Goal: Task Accomplishment & Management: Use online tool/utility

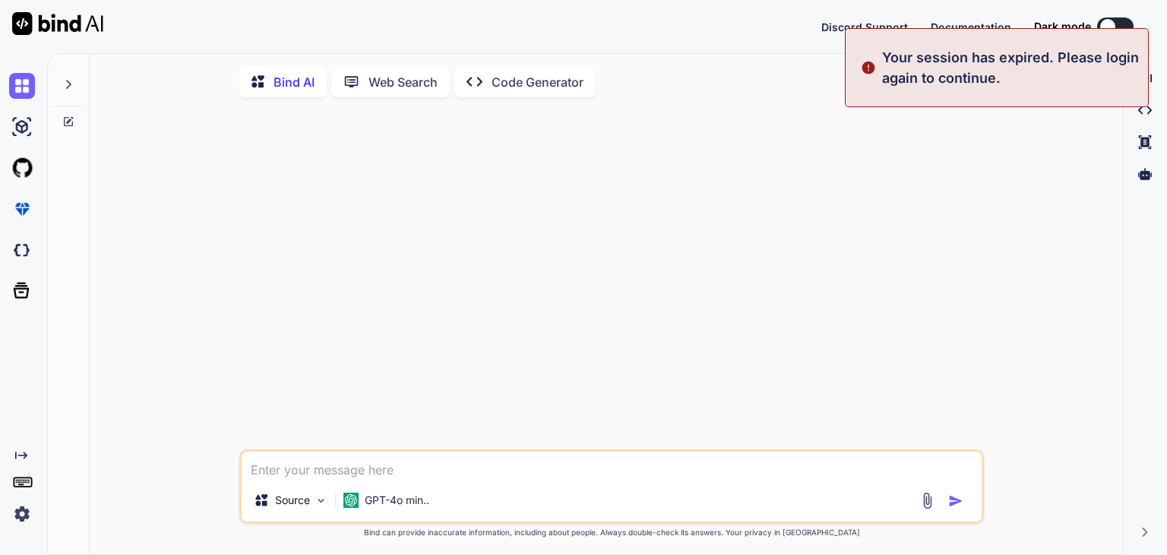
type textarea "x"
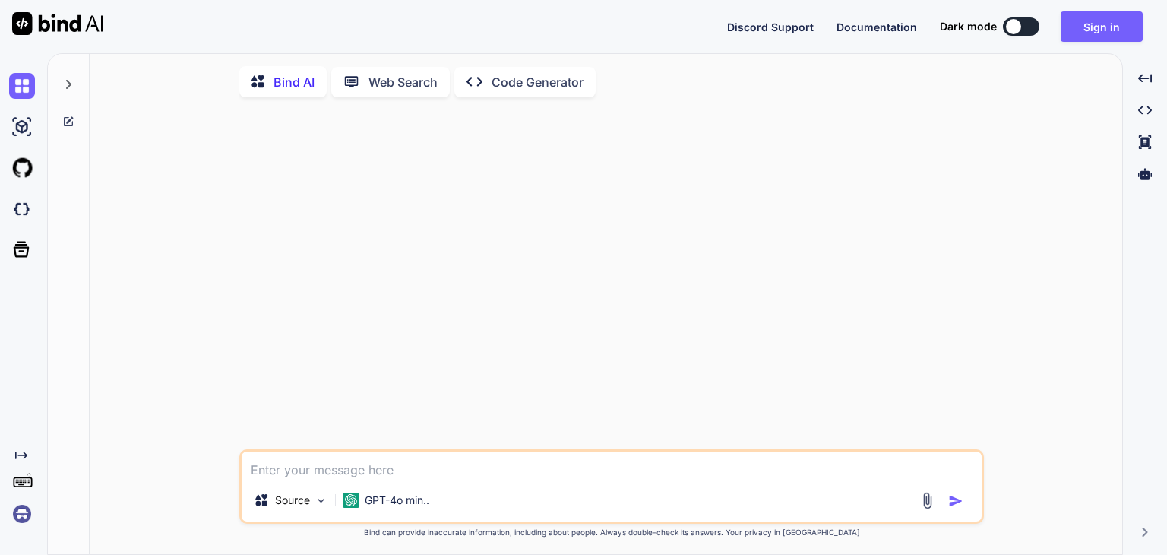
click at [591, 266] on div at bounding box center [613, 279] width 742 height 340
click at [408, 472] on textarea at bounding box center [612, 464] width 740 height 27
click at [374, 473] on textarea at bounding box center [612, 464] width 740 height 27
paste textarea "Background of the project This Mini-Project is based on the research work based…"
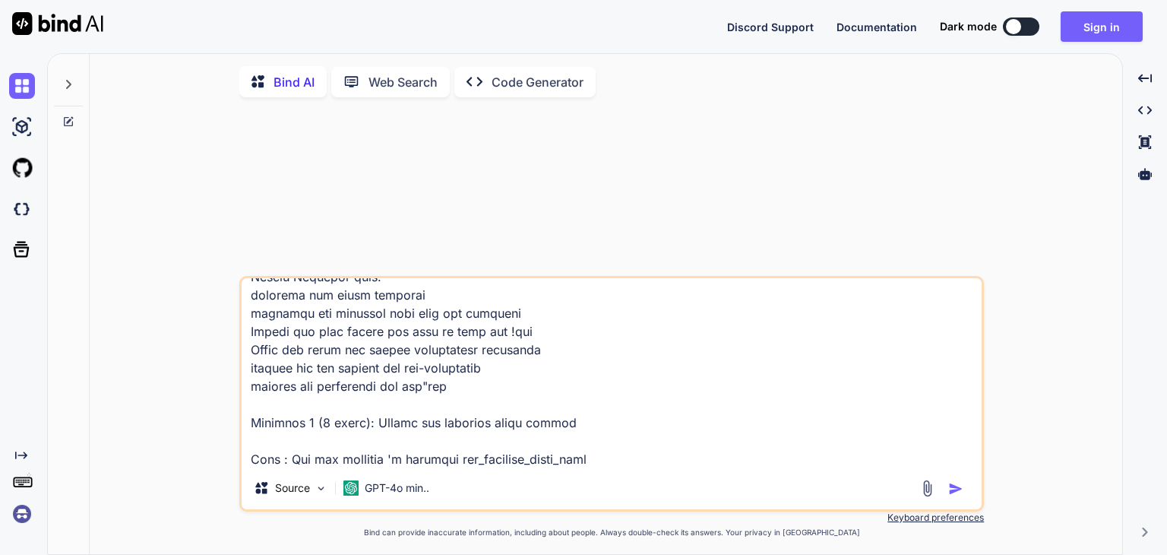
type textarea "Background of the project This Mini-Project is based on the research work based…"
click at [955, 488] on img "button" at bounding box center [956, 488] width 15 height 15
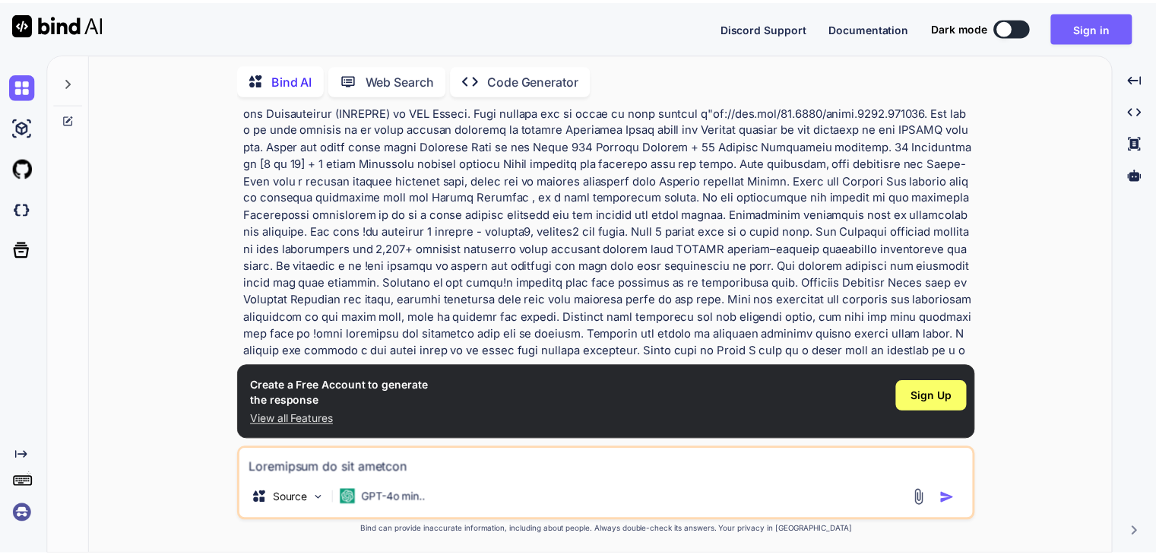
scroll to position [0, 0]
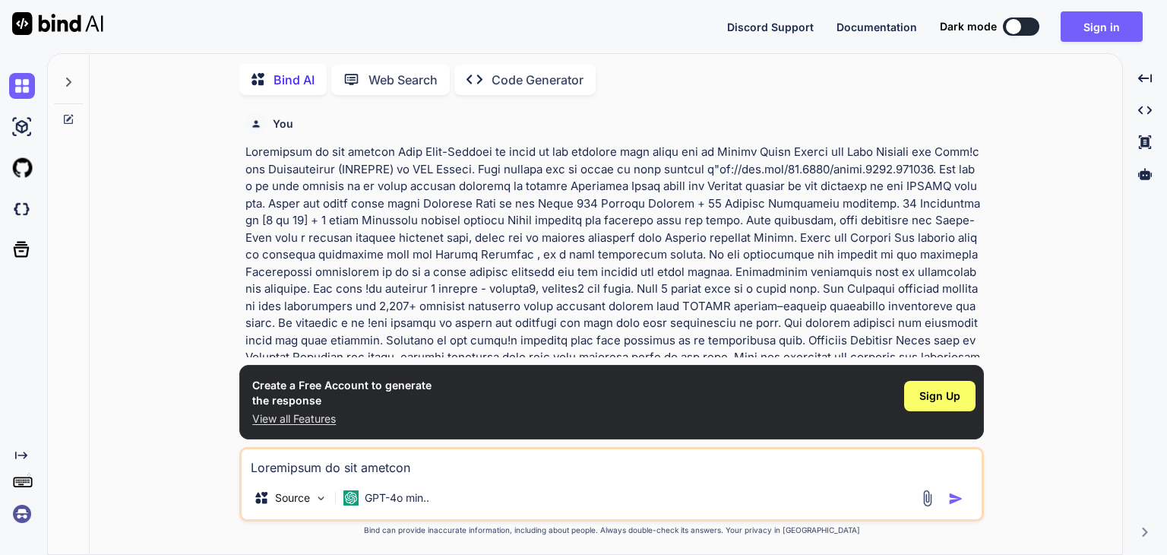
click at [310, 420] on p "View all Features" at bounding box center [341, 418] width 179 height 15
click at [933, 394] on span "Sign Up" at bounding box center [940, 395] width 41 height 15
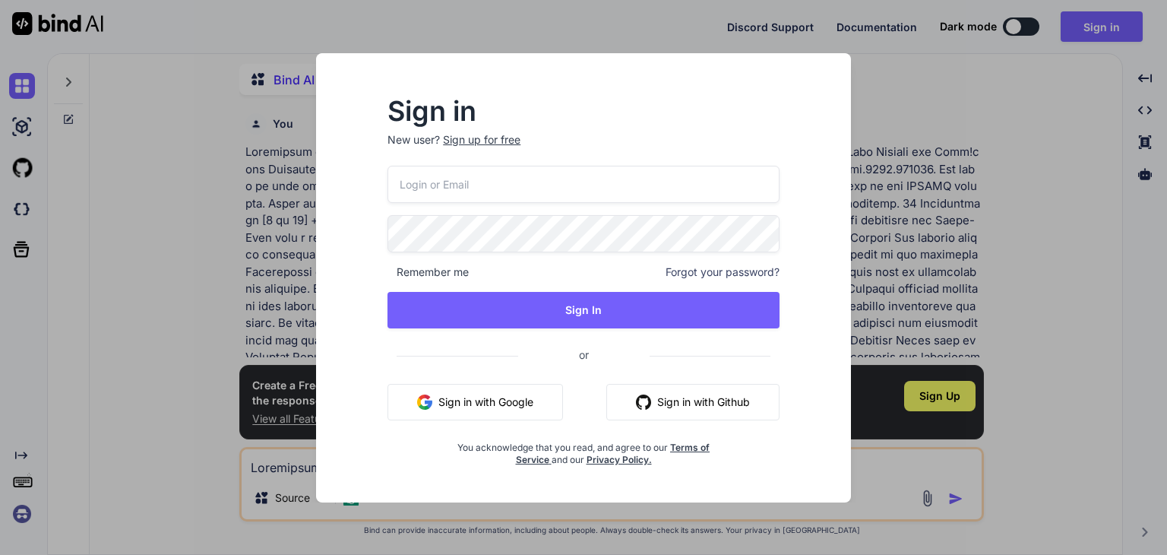
click at [496, 180] on input "email" at bounding box center [584, 184] width 392 height 37
type input "[EMAIL_ADDRESS][DOMAIN_NAME]"
click at [609, 329] on div "[EMAIL_ADDRESS][DOMAIN_NAME] Remember me Forgot your password? Sign In or Sign …" at bounding box center [584, 316] width 392 height 300
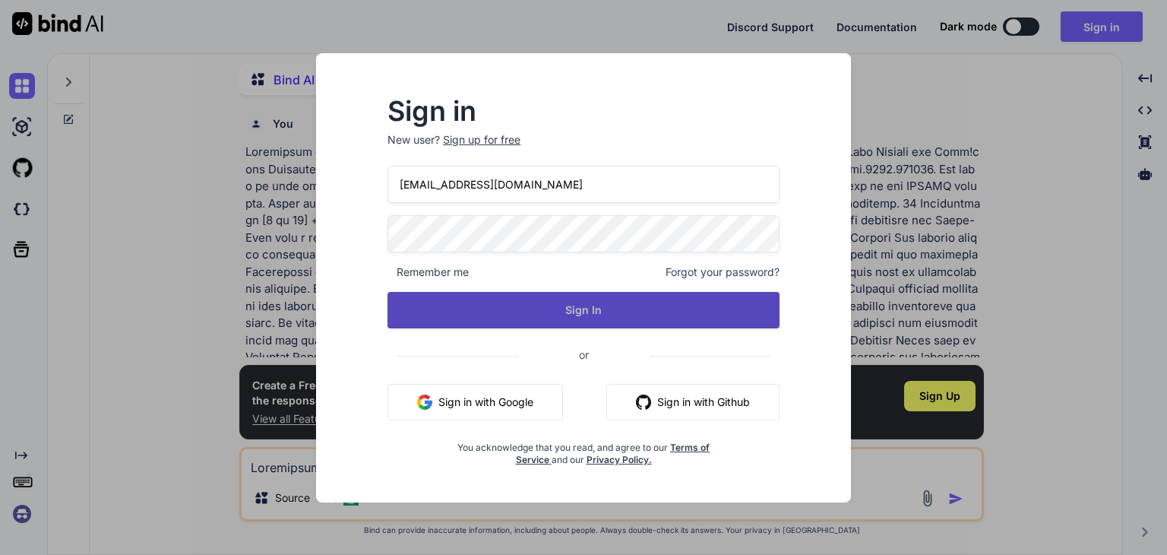
click at [613, 315] on button "Sign In" at bounding box center [584, 310] width 392 height 36
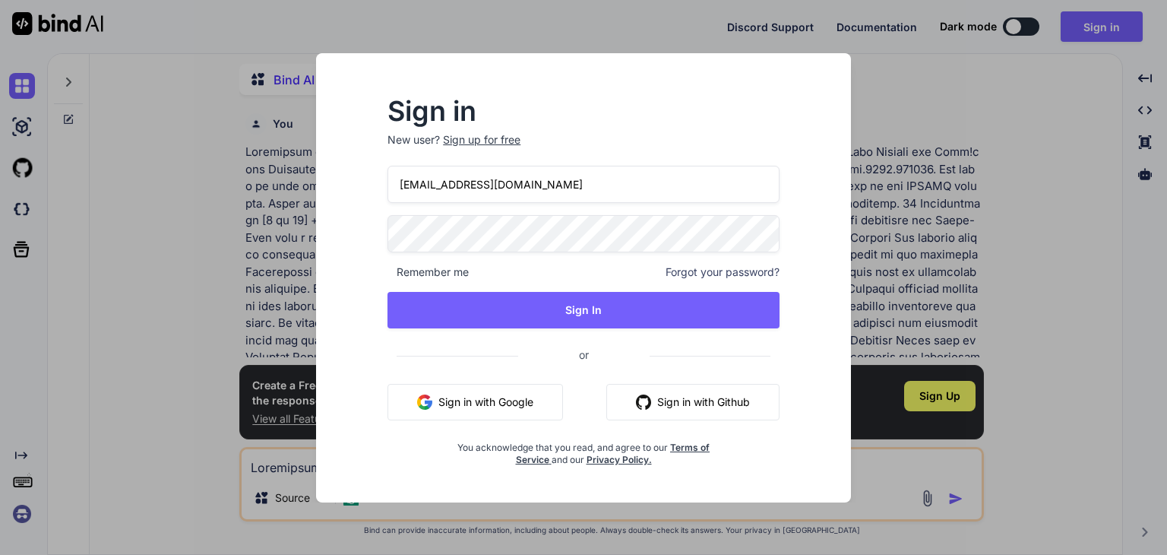
click at [476, 138] on div "Sign up for free" at bounding box center [482, 139] width 78 height 15
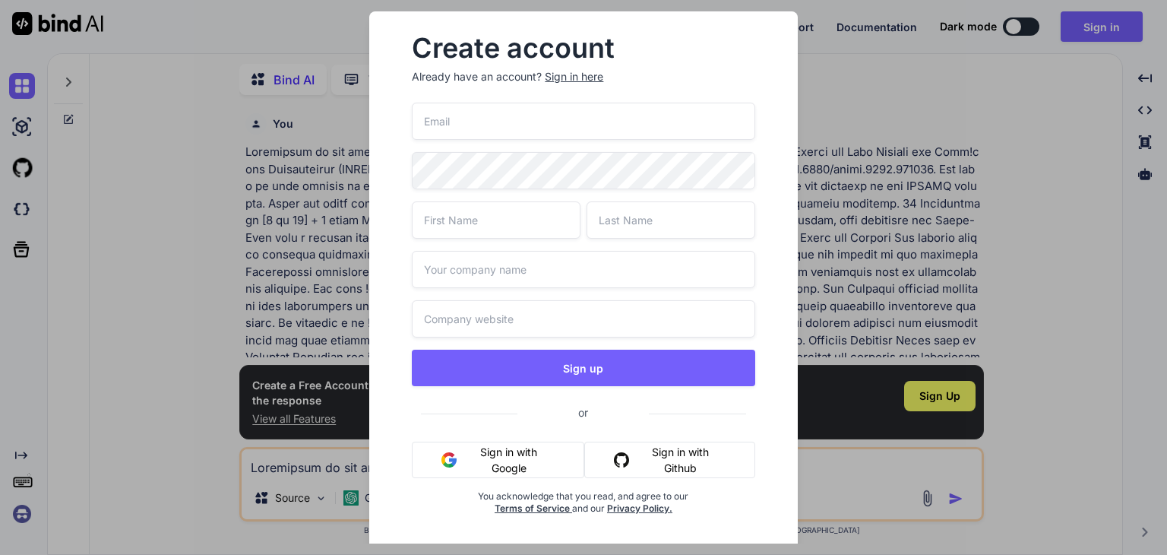
click at [477, 128] on input "email" at bounding box center [583, 121] width 343 height 37
type input "[EMAIL_ADDRESS][DOMAIN_NAME]"
type input "Razi"
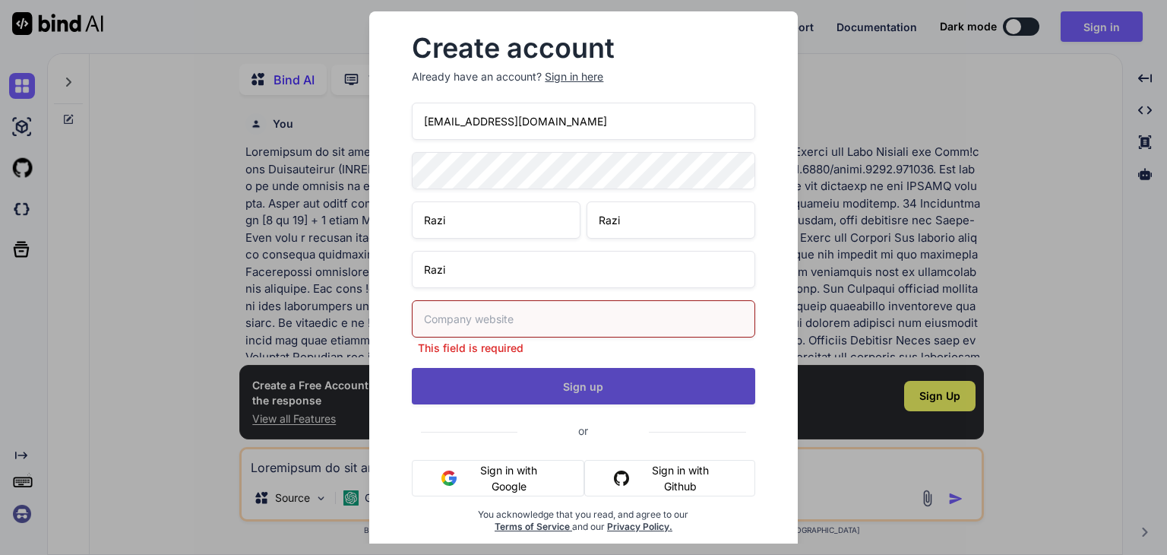
click at [596, 360] on div "[EMAIL_ADDRESS][DOMAIN_NAME] [PERSON_NAME] This field is required Sign up or Si…" at bounding box center [583, 336] width 343 height 467
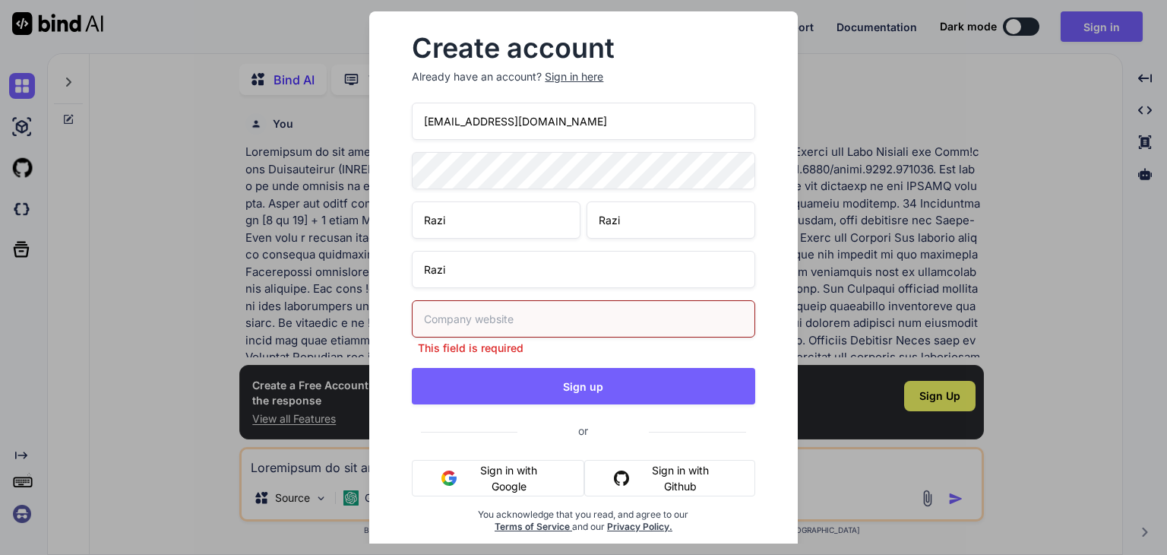
click at [547, 325] on input "text" at bounding box center [583, 318] width 343 height 37
type input "e"
type input "[DOMAIN_NAME]"
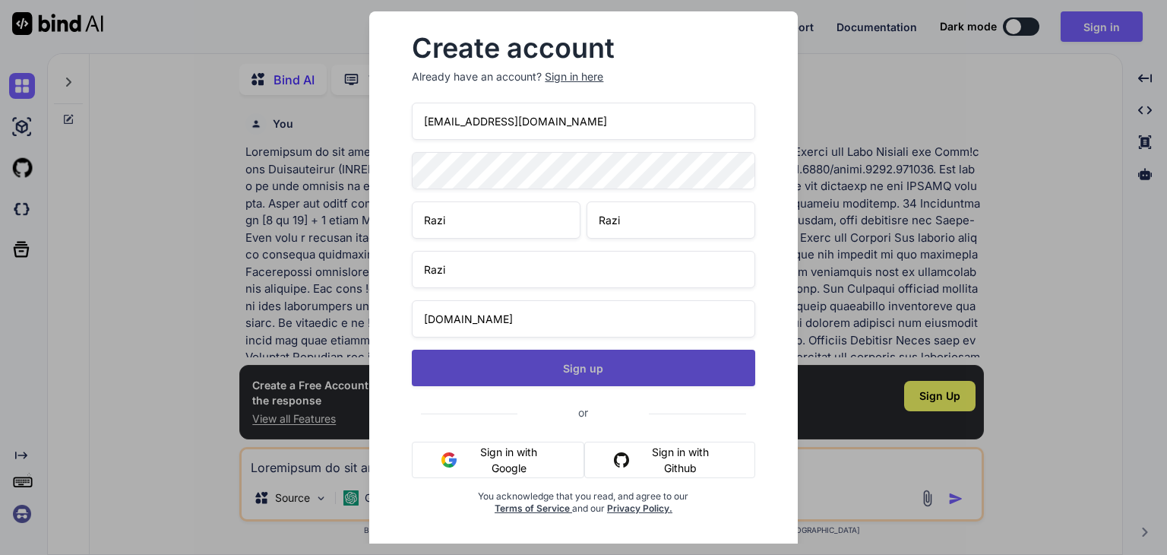
click at [553, 372] on button "Sign up" at bounding box center [583, 368] width 343 height 36
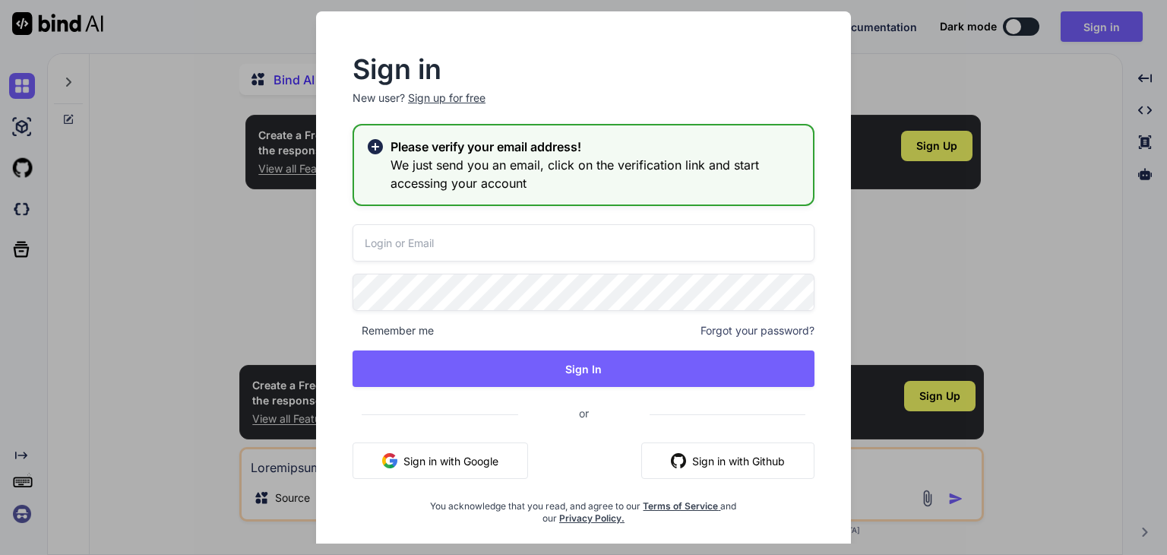
click at [449, 235] on input "email" at bounding box center [584, 242] width 462 height 37
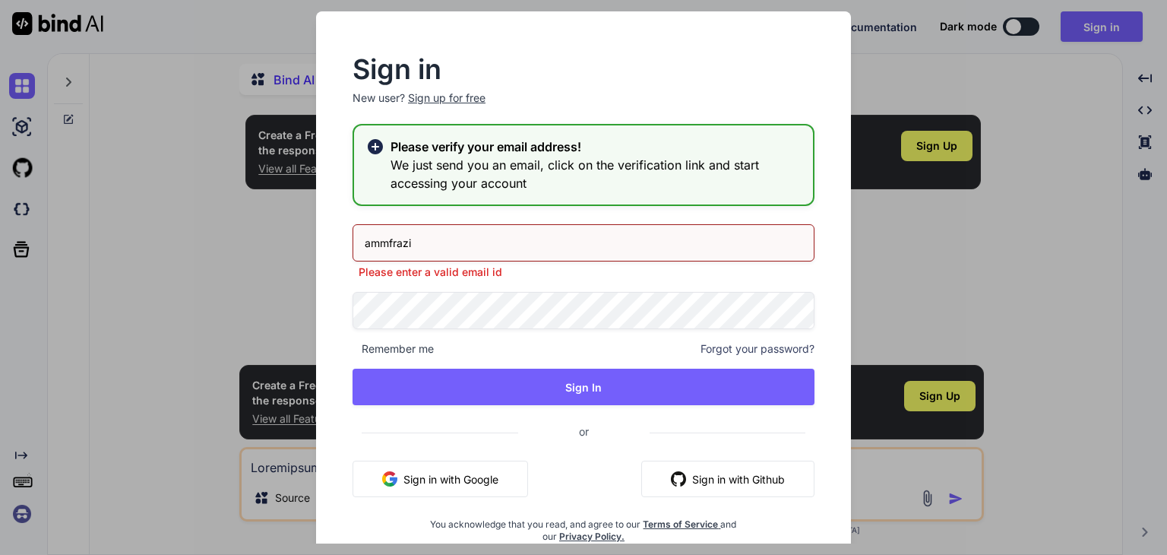
click at [719, 164] on h3 "We just send you an email, click on the verification link and start accessing y…" at bounding box center [596, 174] width 410 height 36
click at [504, 235] on input "ammfrazi" at bounding box center [584, 242] width 462 height 37
type input "[EMAIL_ADDRESS][DOMAIN_NAME]"
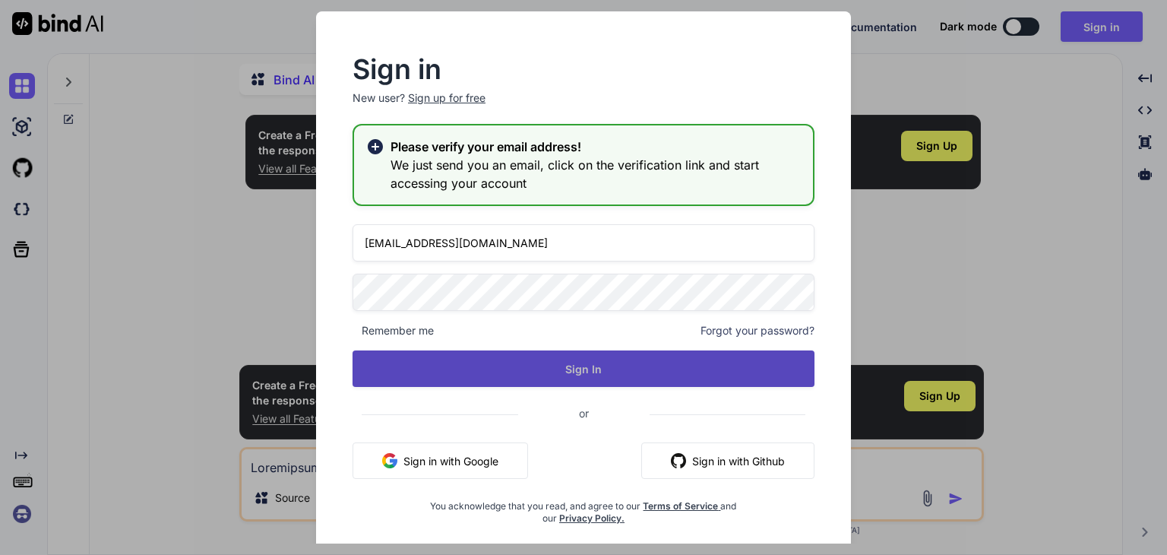
click at [557, 367] on button "Sign In" at bounding box center [584, 368] width 462 height 36
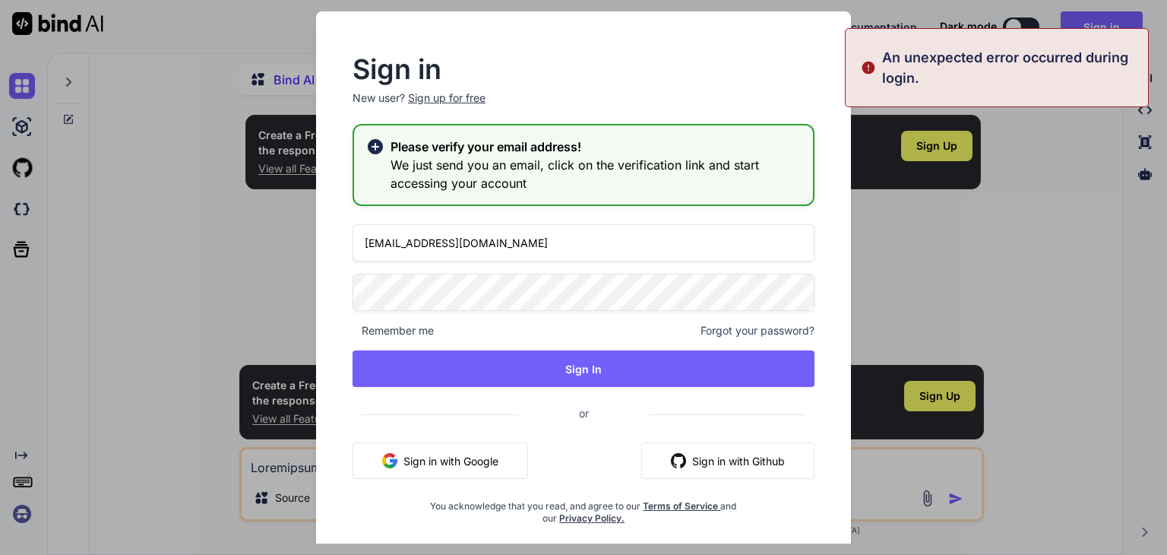
click at [462, 99] on div "Sign up for free" at bounding box center [447, 97] width 78 height 15
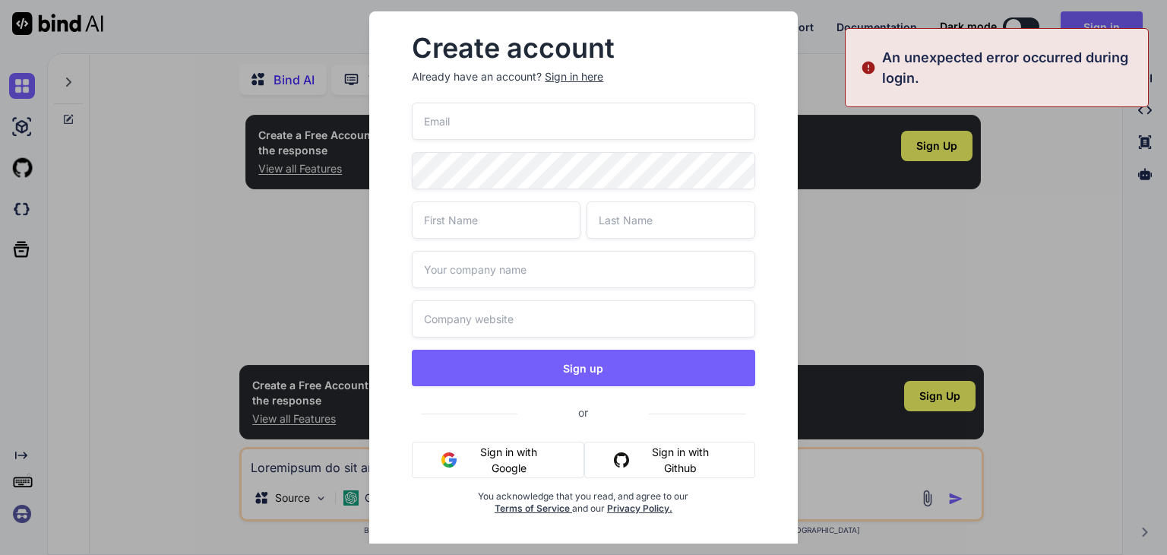
click at [502, 122] on input "email" at bounding box center [583, 121] width 343 height 37
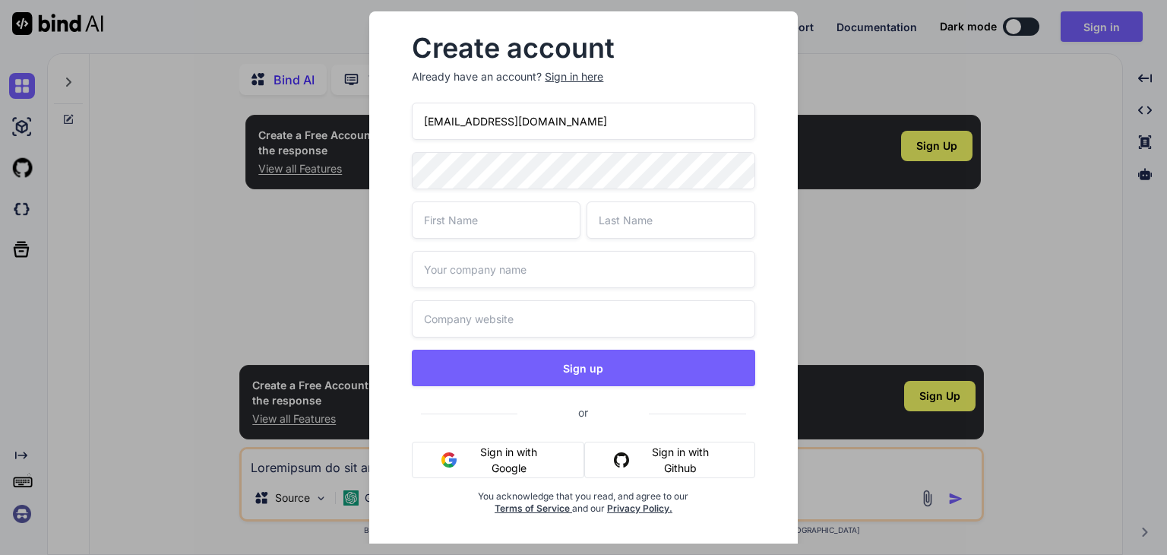
type input "[EMAIL_ADDRESS][DOMAIN_NAME]"
type input "Razi"
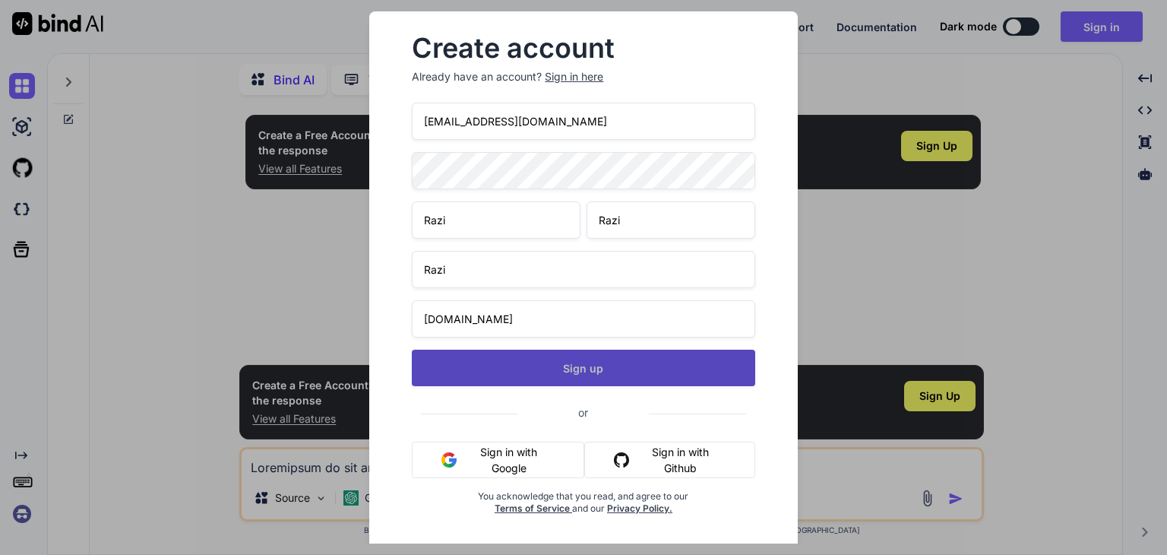
type input "[DOMAIN_NAME]"
click at [578, 365] on button "Sign up" at bounding box center [583, 368] width 343 height 36
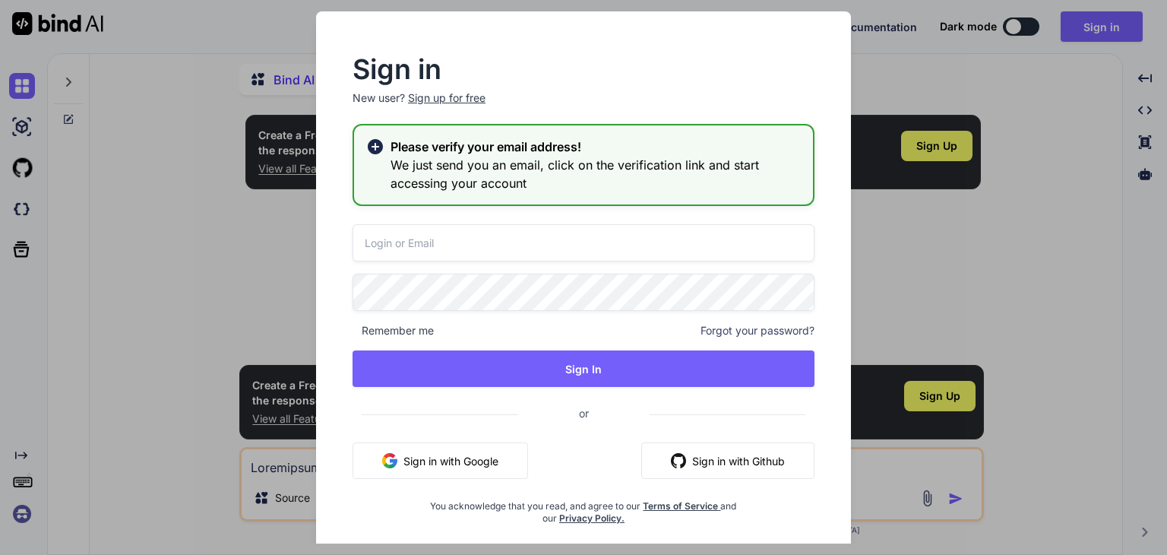
click at [468, 236] on input "email" at bounding box center [584, 242] width 462 height 37
type input "[EMAIL_ADDRESS][DOMAIN_NAME]"
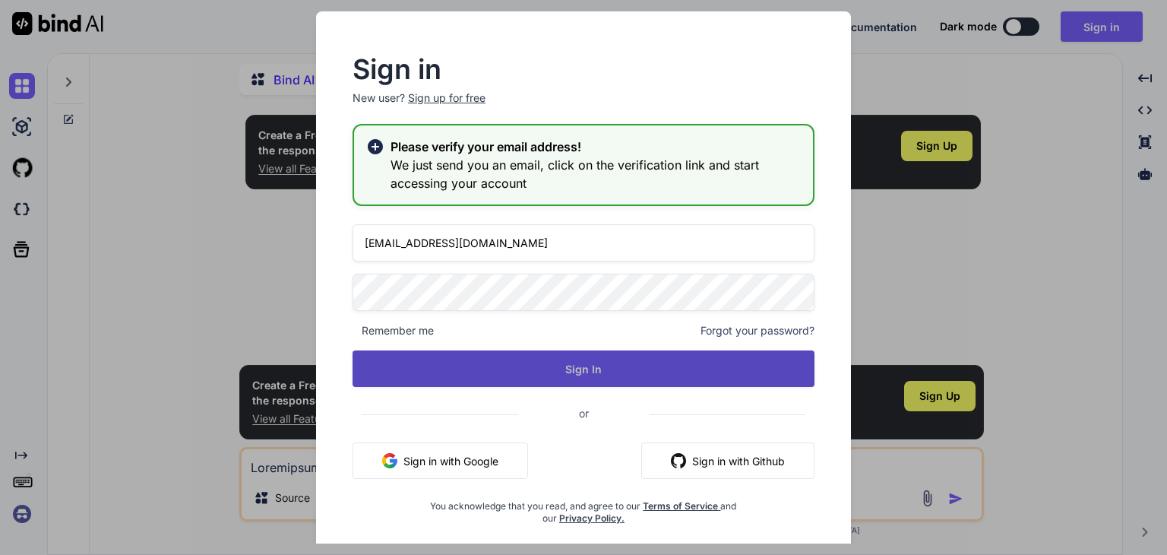
click at [627, 360] on button "Sign In" at bounding box center [584, 368] width 462 height 36
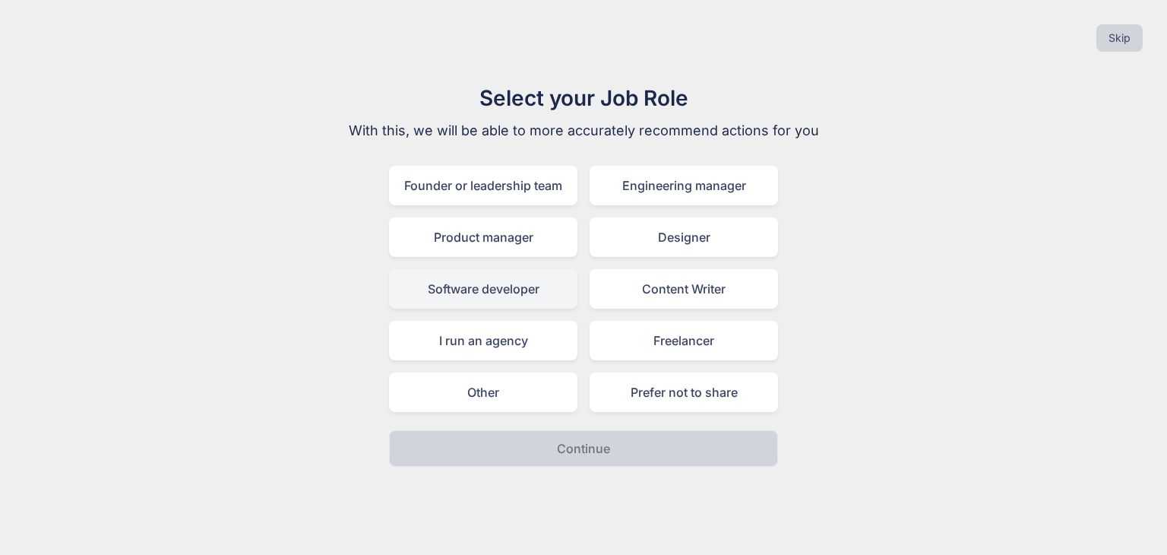
click at [502, 279] on div "Software developer" at bounding box center [483, 289] width 188 height 40
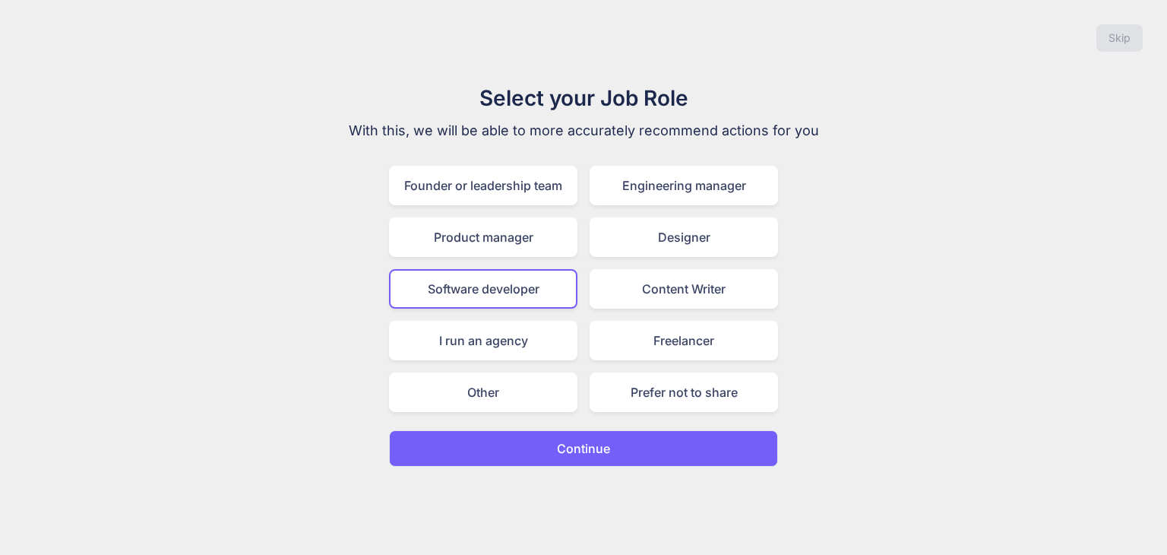
click at [555, 436] on button "Continue" at bounding box center [583, 448] width 389 height 36
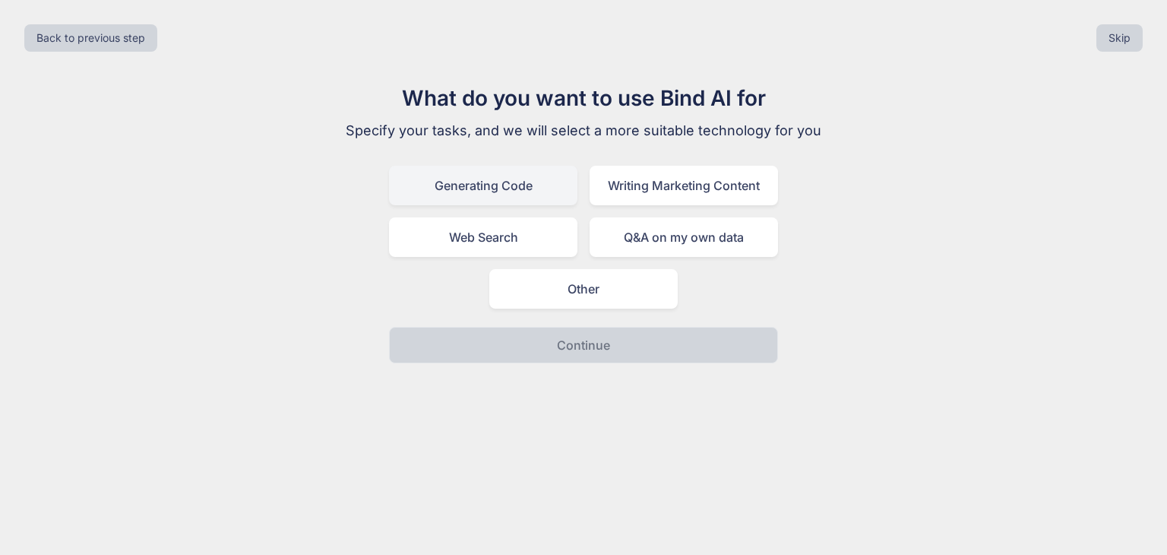
click at [496, 192] on div "Generating Code" at bounding box center [483, 186] width 188 height 40
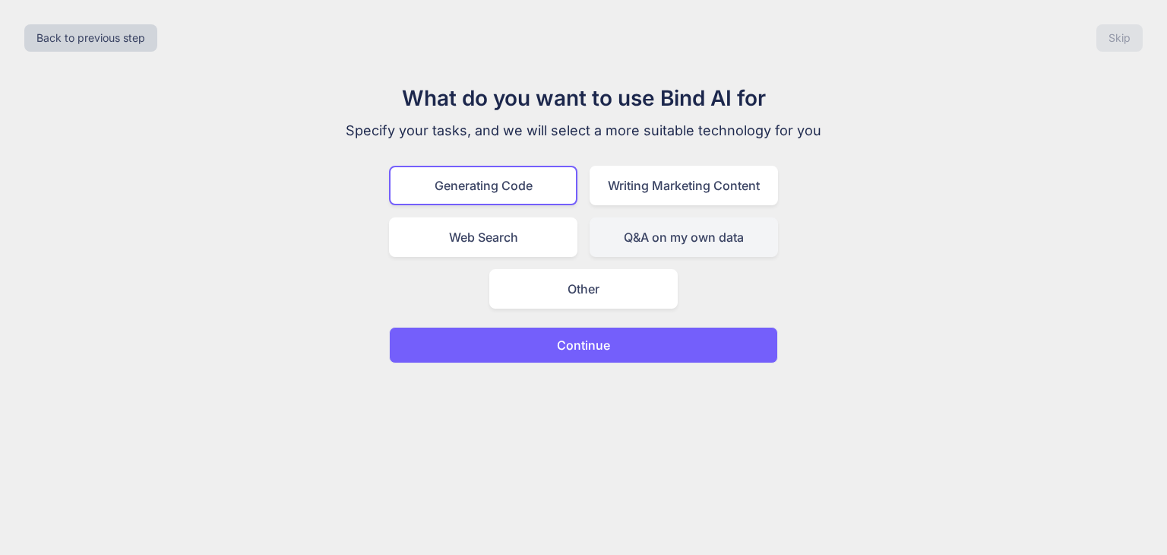
click at [683, 233] on div "Q&A on my own data" at bounding box center [684, 237] width 188 height 40
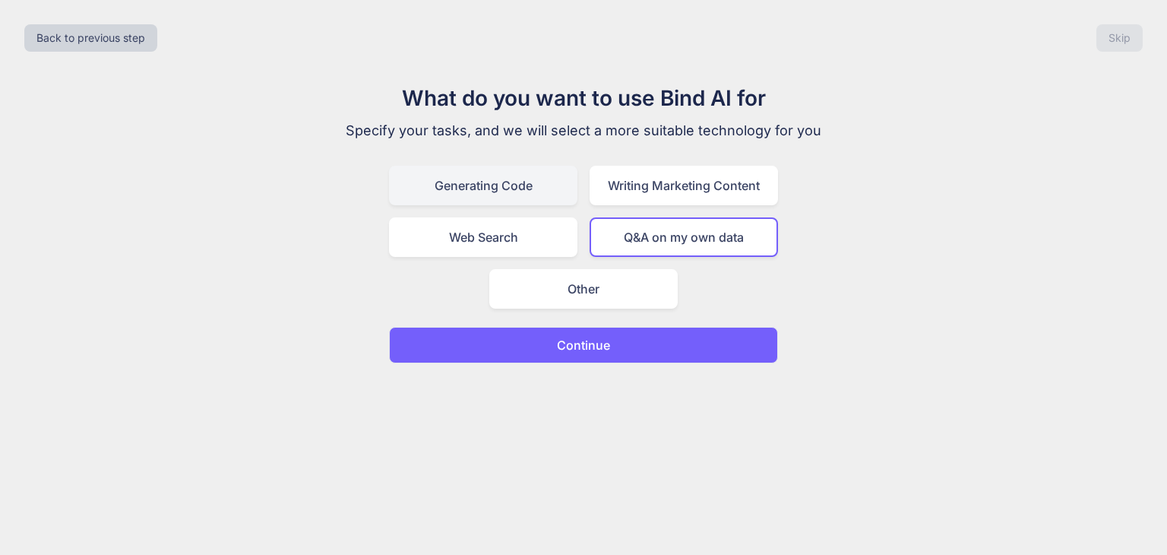
click at [503, 188] on div "Generating Code" at bounding box center [483, 186] width 188 height 40
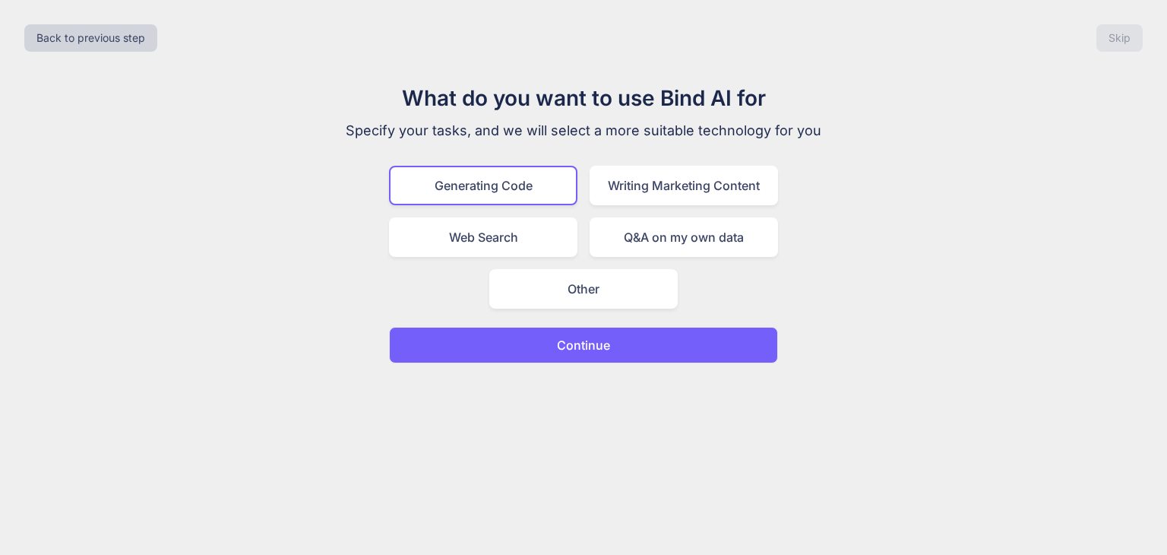
click at [610, 347] on p "Continue" at bounding box center [583, 345] width 53 height 18
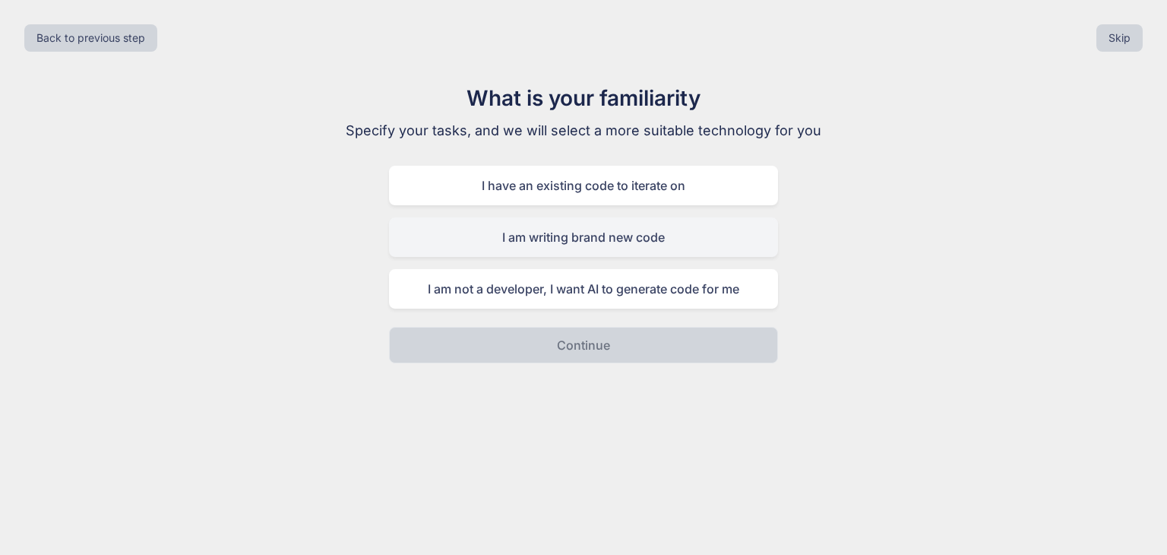
click at [633, 232] on div "I am writing brand new code" at bounding box center [583, 237] width 389 height 40
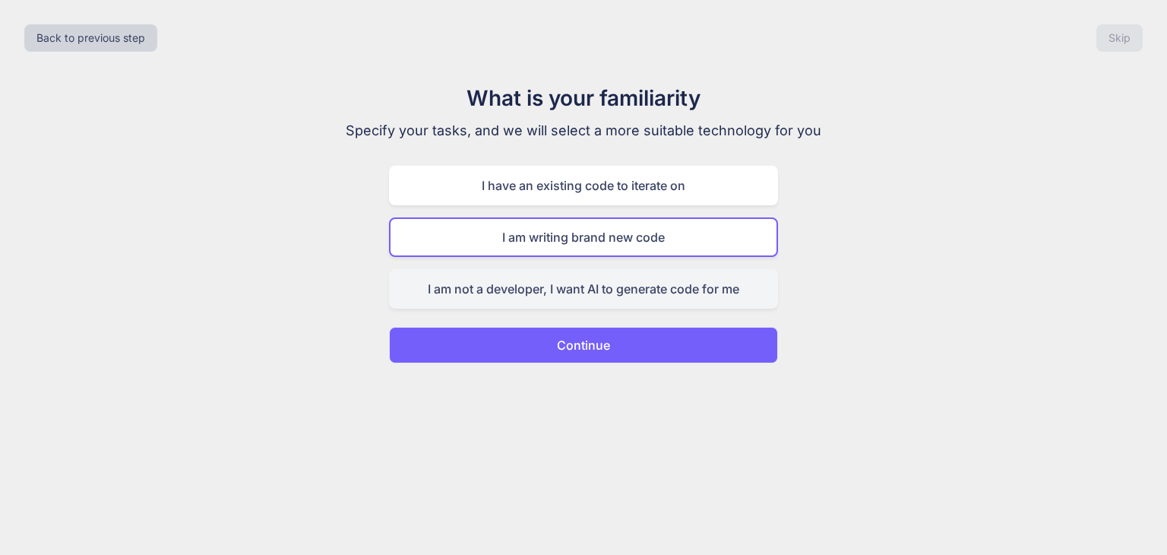
click at [586, 294] on div "I am not a developer, I want AI to generate code for me" at bounding box center [583, 289] width 389 height 40
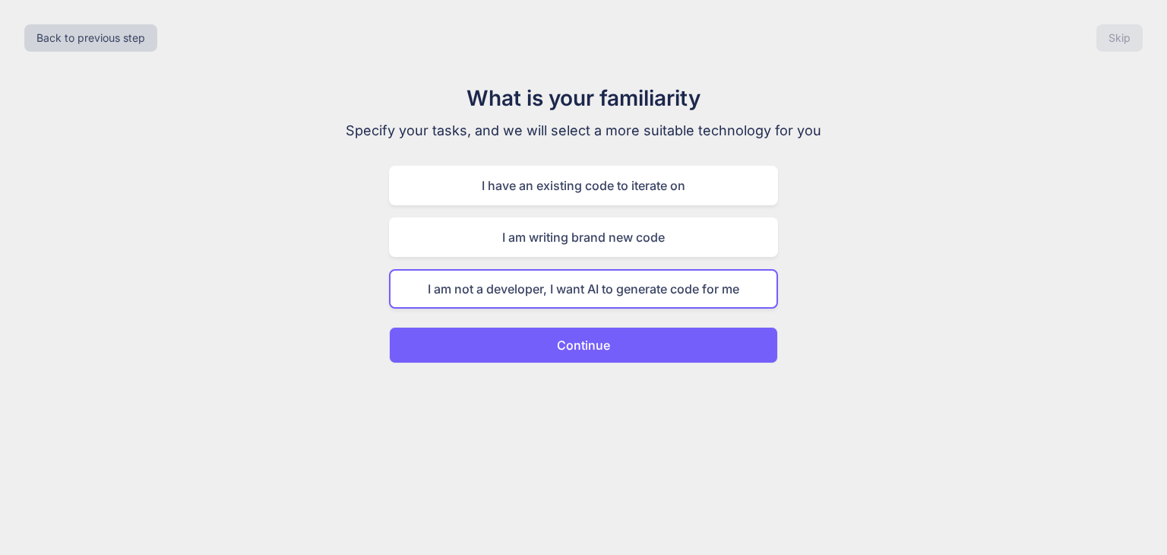
click at [590, 347] on p "Continue" at bounding box center [583, 345] width 53 height 18
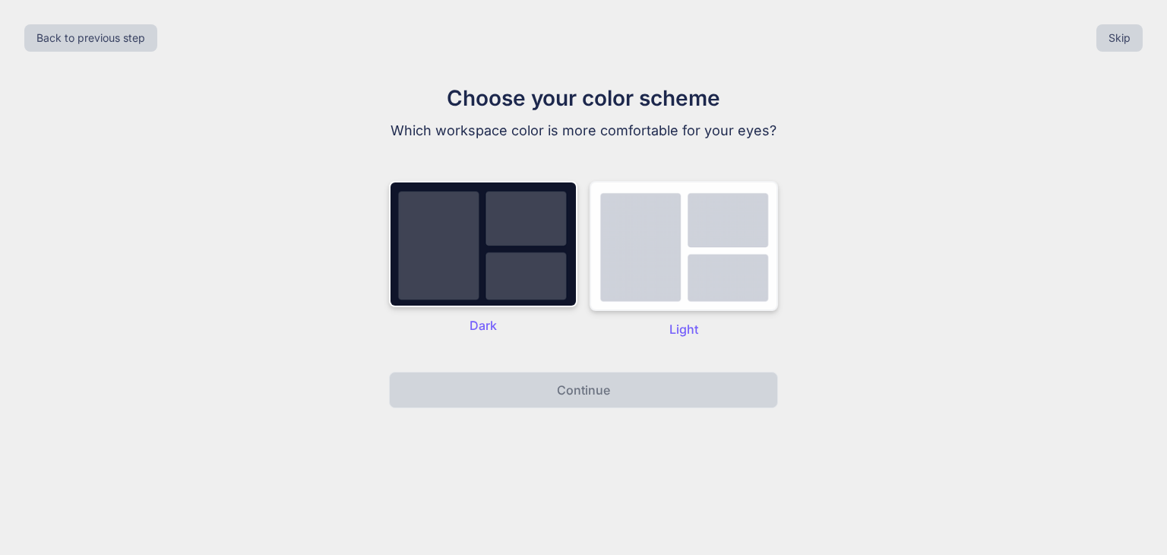
click at [691, 265] on img at bounding box center [684, 246] width 188 height 130
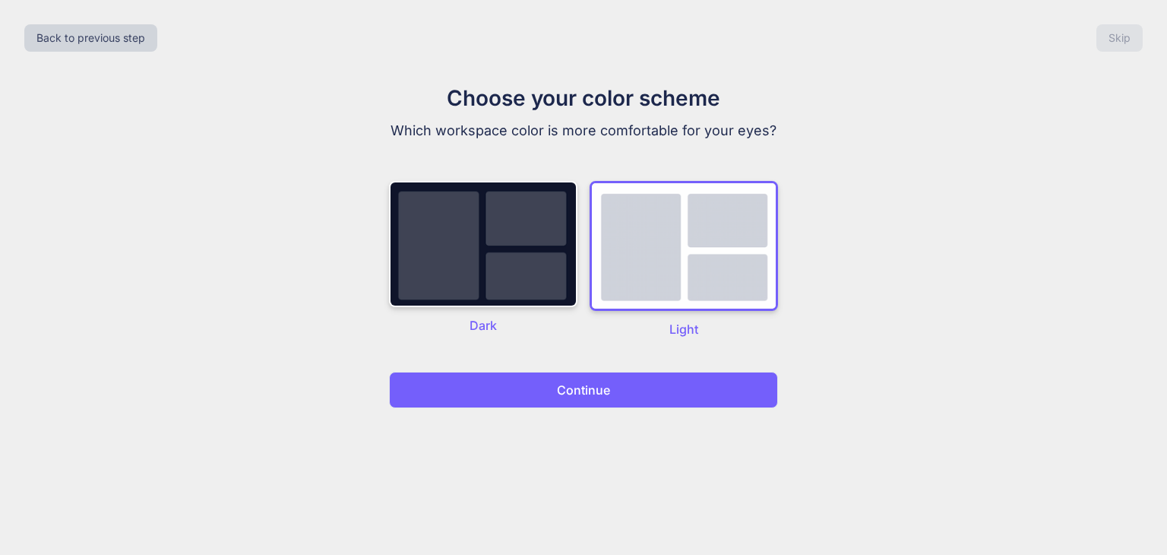
click at [591, 394] on p "Continue" at bounding box center [583, 390] width 53 height 18
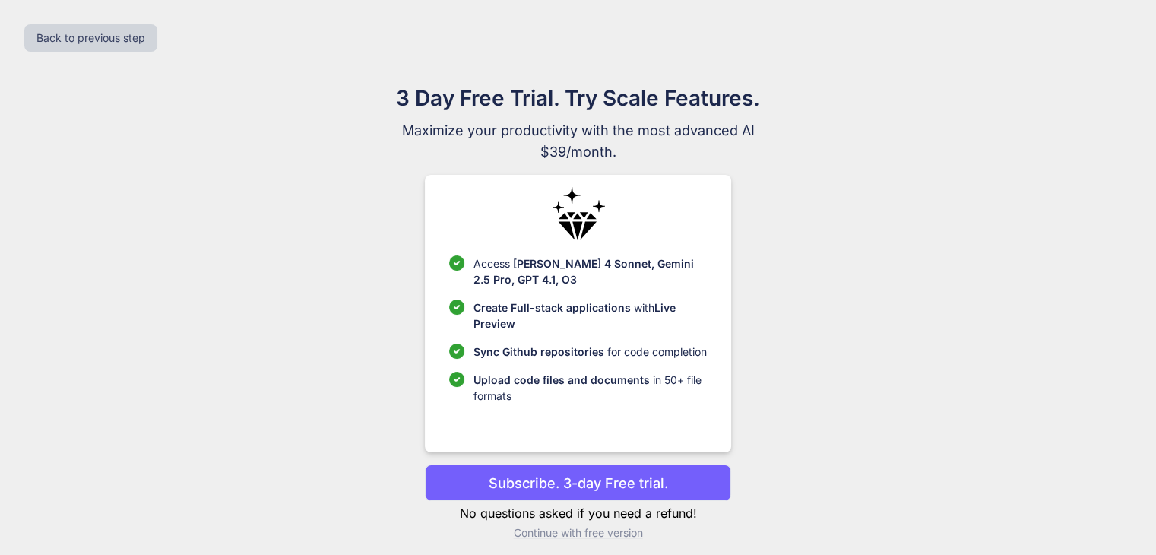
scroll to position [10, 0]
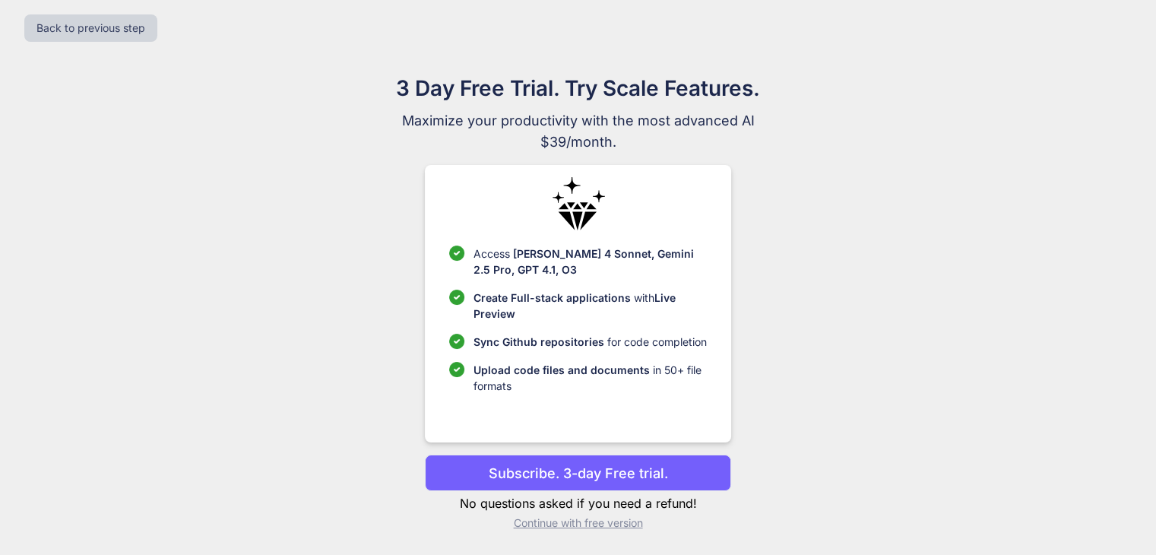
click at [619, 524] on p "Continue with free version" at bounding box center [578, 522] width 306 height 15
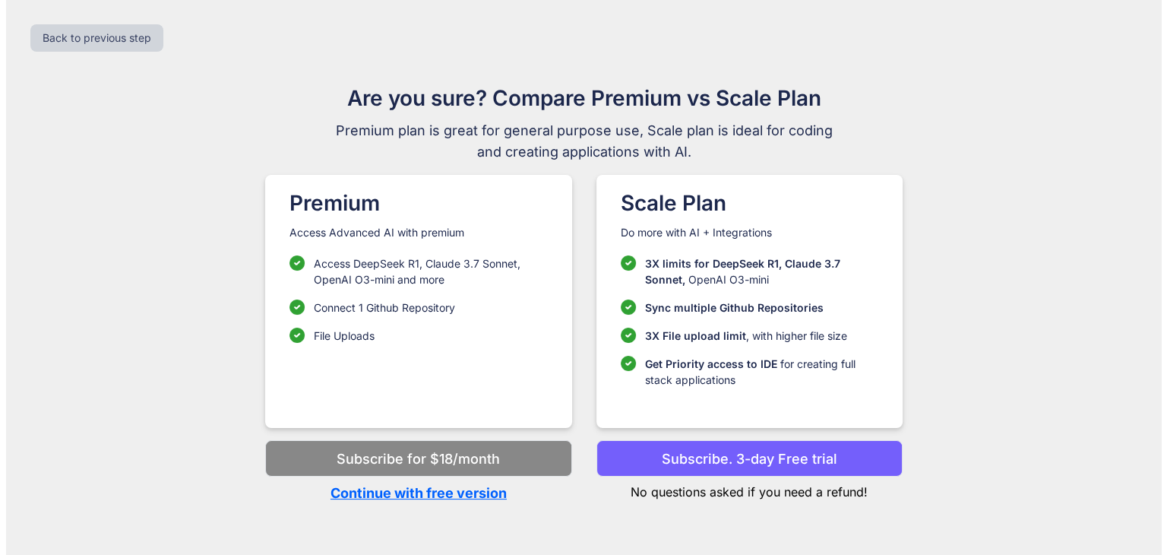
scroll to position [0, 0]
click at [447, 490] on p "Continue with free version" at bounding box center [418, 493] width 306 height 21
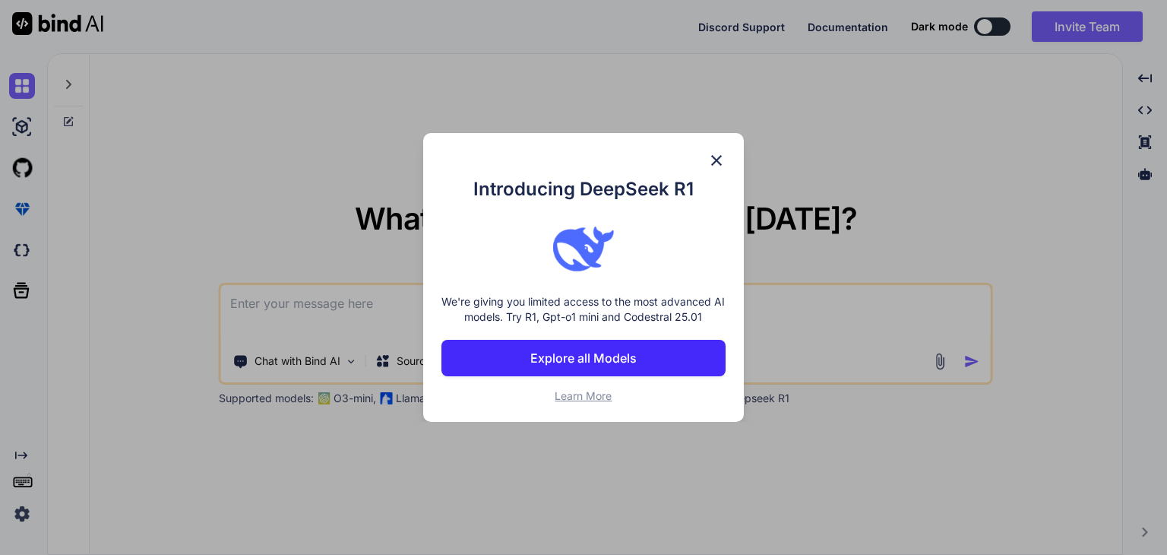
click at [716, 153] on img at bounding box center [717, 160] width 18 height 18
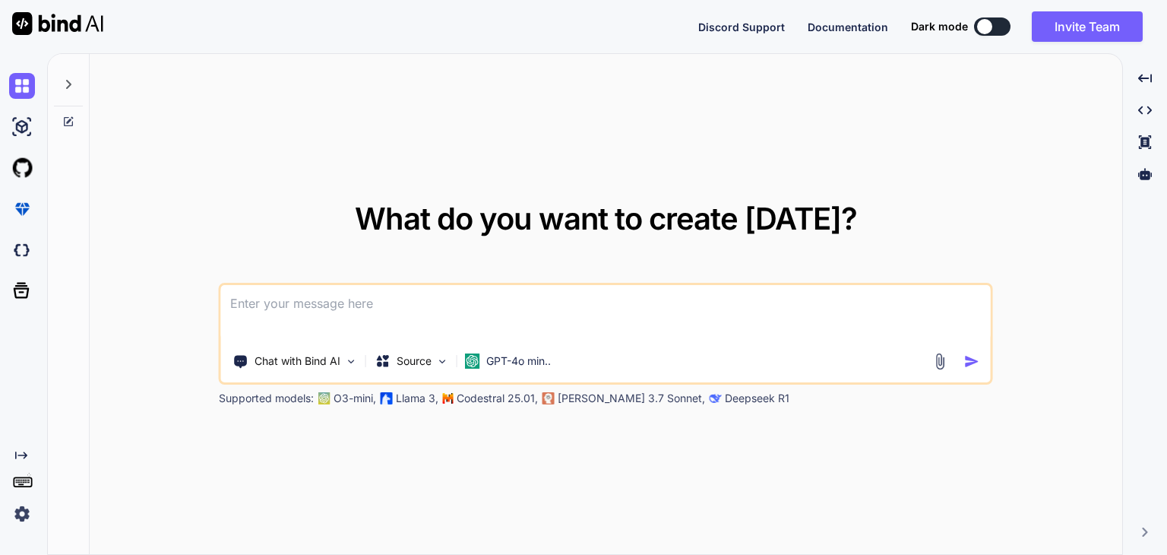
click at [348, 299] on textarea at bounding box center [606, 313] width 770 height 56
paste textarea "Background of the project This Mini-Project is based on the research work based…"
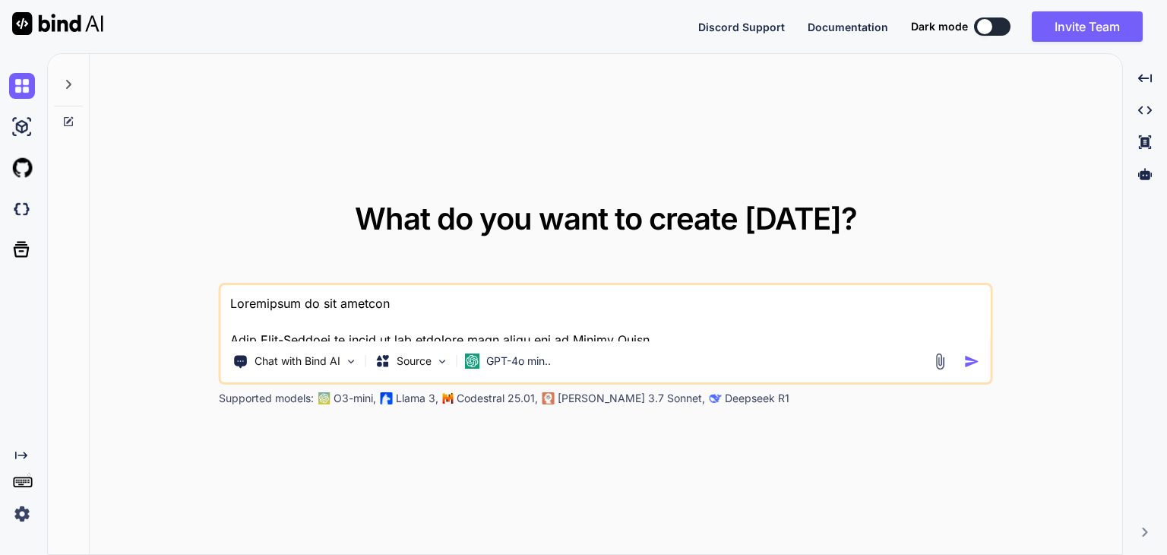
scroll to position [1260, 0]
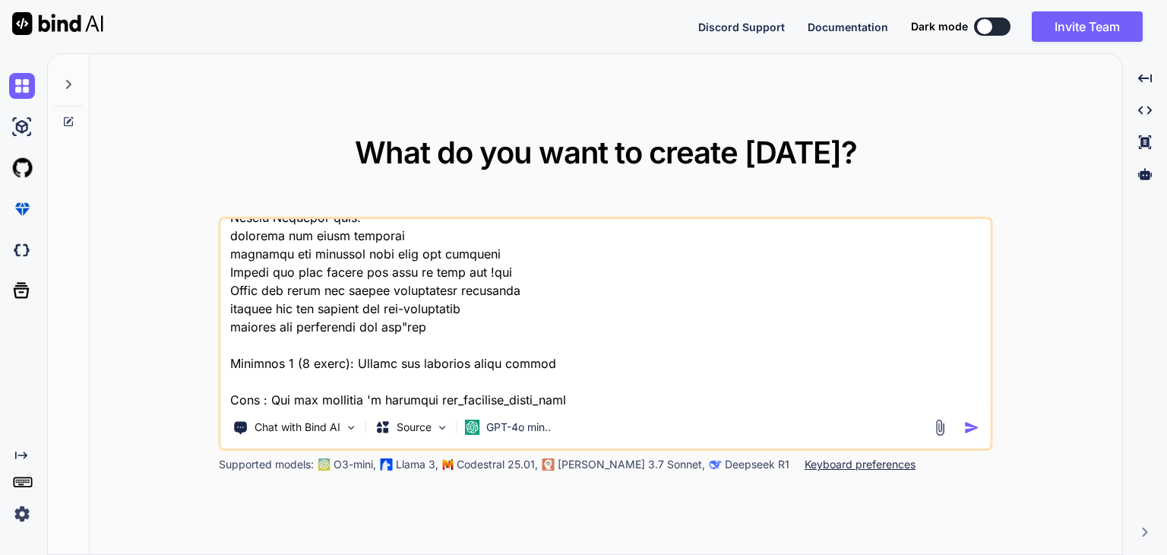
type textarea "Background of the project This Mini-Project is based on the research work based…"
click at [972, 427] on img "button" at bounding box center [973, 428] width 16 height 16
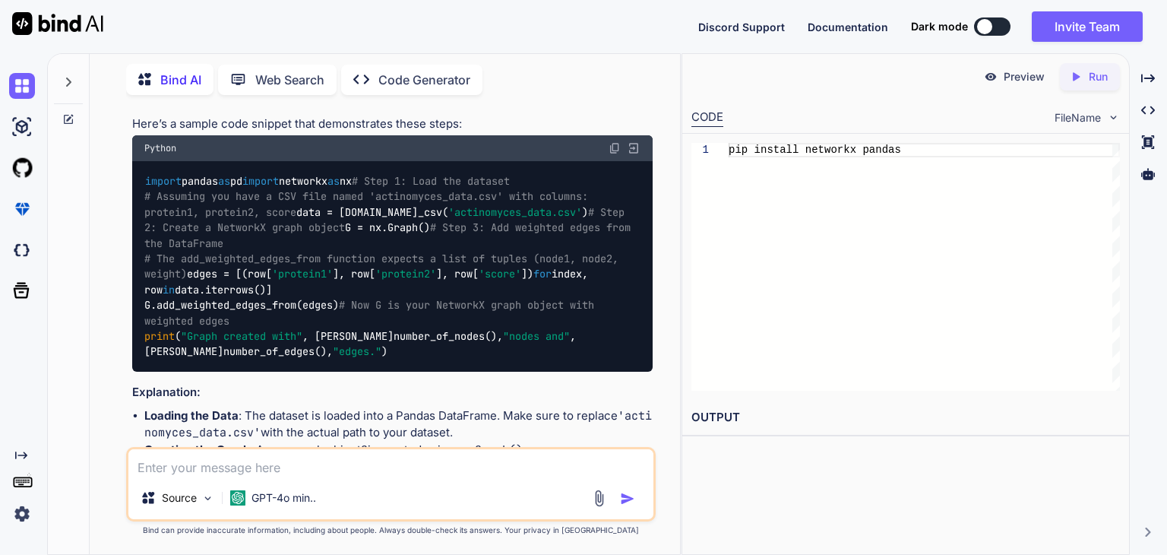
scroll to position [897, 0]
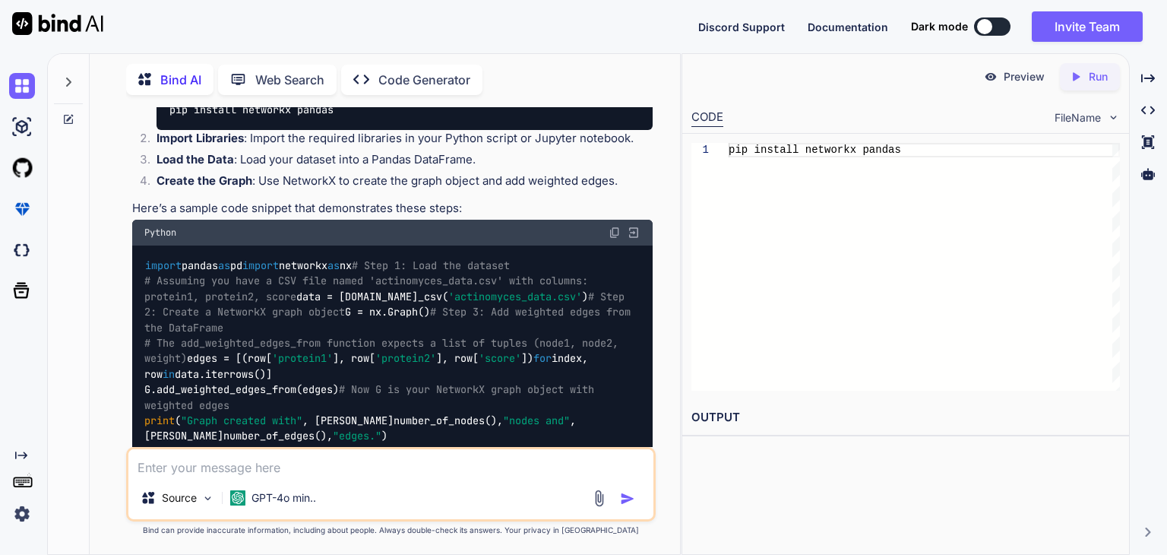
click at [616, 226] on img at bounding box center [615, 232] width 12 height 12
